Goal: Task Accomplishment & Management: Use online tool/utility

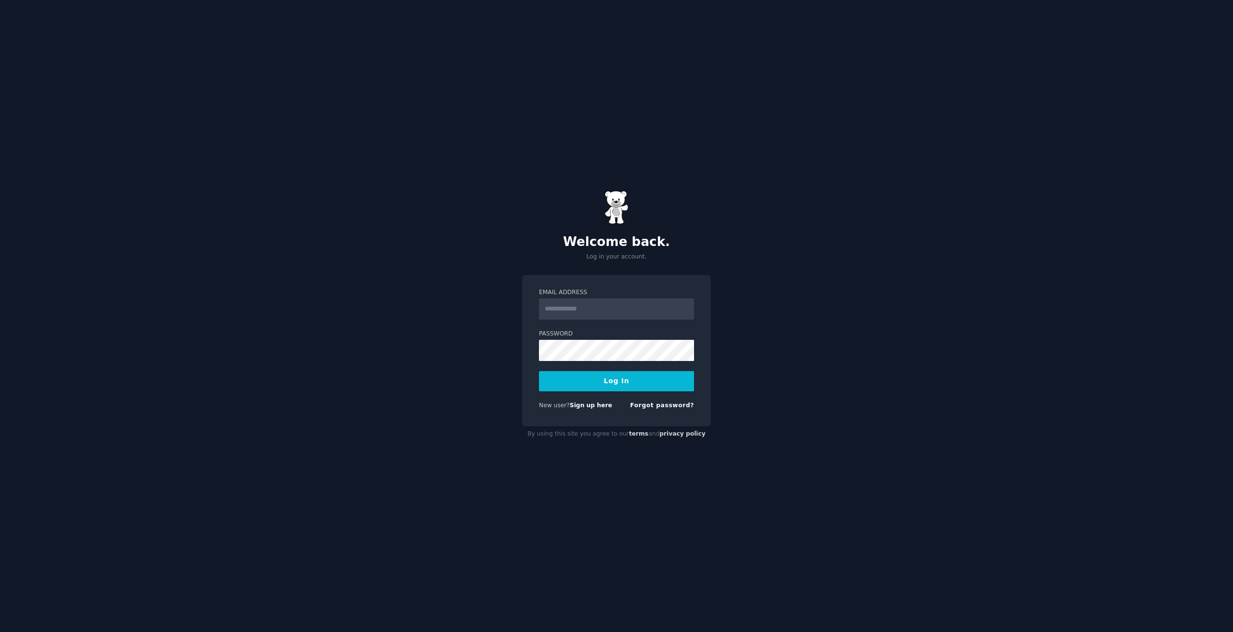
click at [568, 307] on input "Email Address" at bounding box center [616, 309] width 155 height 21
type input "**********"
click at [615, 380] on button "Log In" at bounding box center [616, 381] width 155 height 20
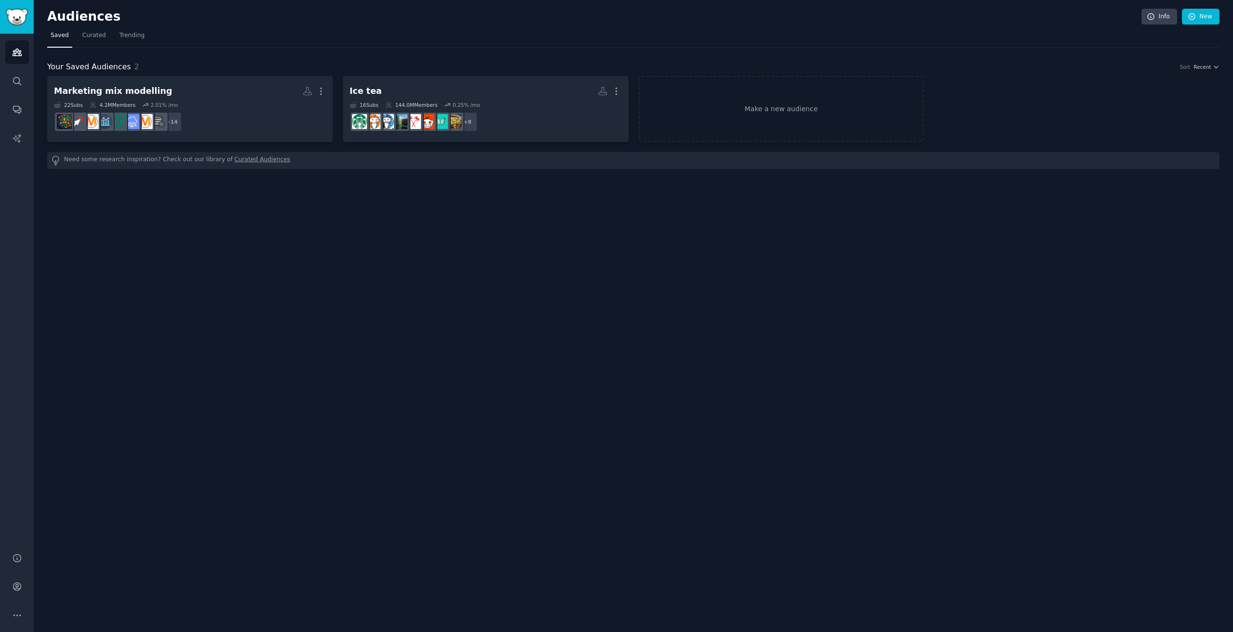
click at [158, 159] on div "Need some research inspiration? Check out our library of Curated Audiences" at bounding box center [633, 160] width 1172 height 17
click at [715, 129] on link "Make a new audience" at bounding box center [782, 109] width 286 height 66
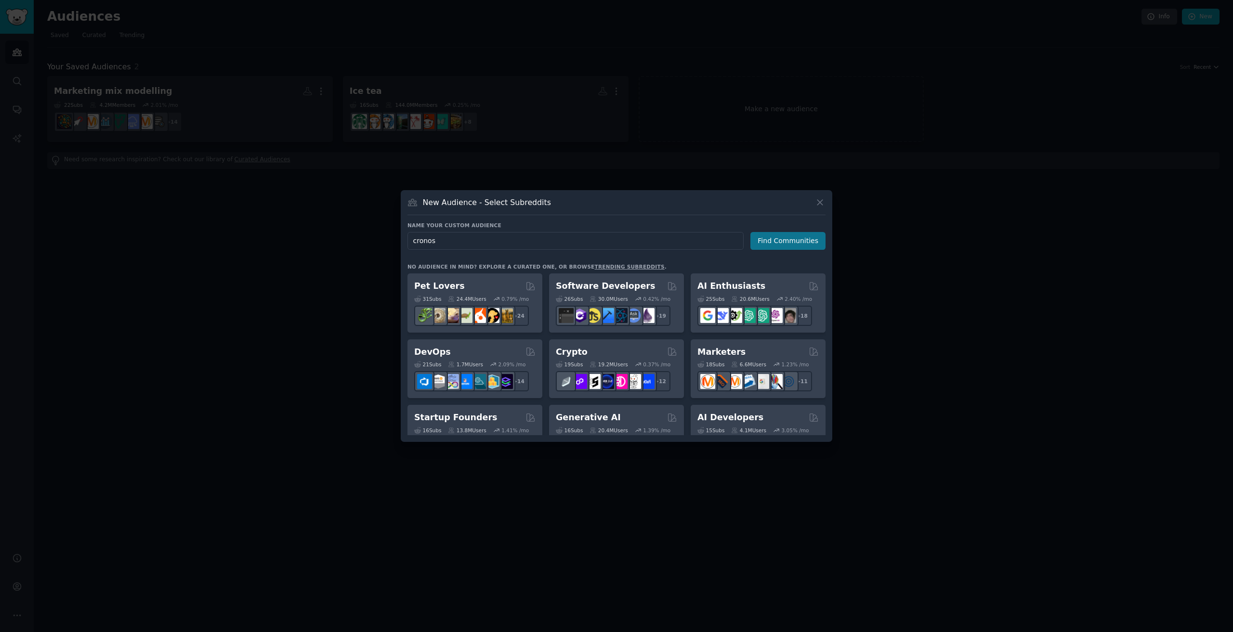
type input "cronos"
click at [791, 238] on button "Find Communities" at bounding box center [787, 241] width 75 height 18
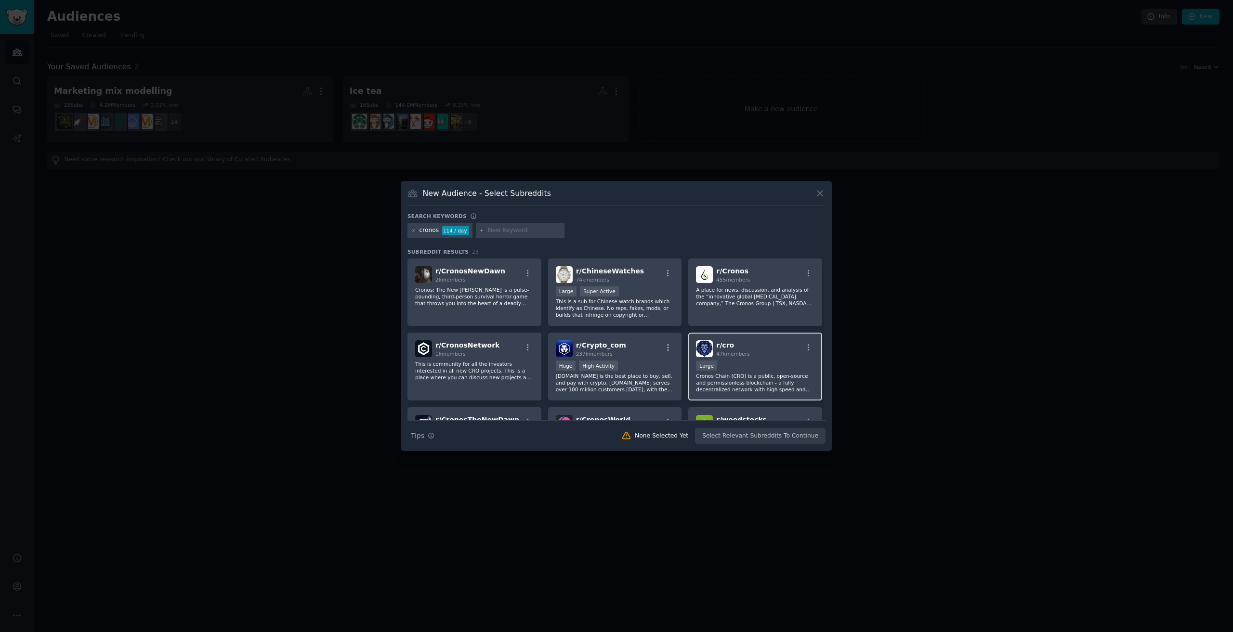
click at [749, 390] on p "Cronos Chain (CRO) is a public, open-source and permissionless blockchain - a f…" at bounding box center [755, 383] width 118 height 20
